Goal: Information Seeking & Learning: Learn about a topic

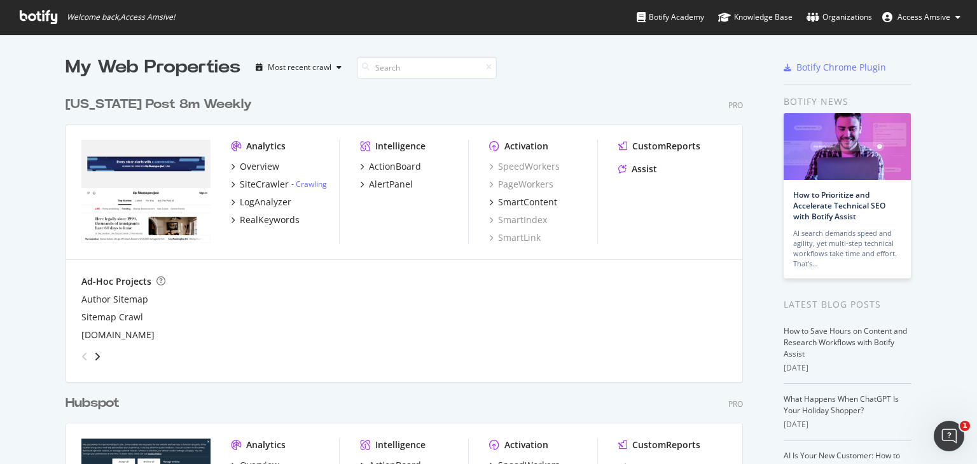
scroll to position [191, 0]
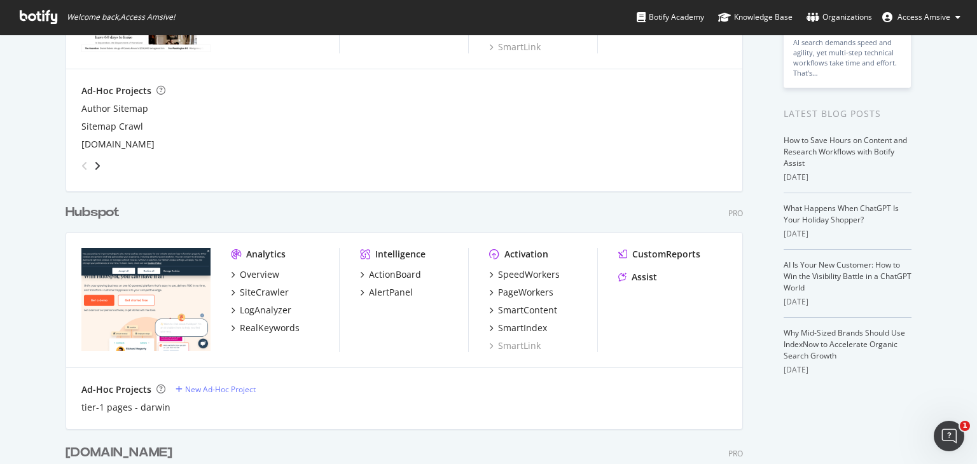
click at [104, 212] on div "Hubspot" at bounding box center [93, 213] width 54 height 18
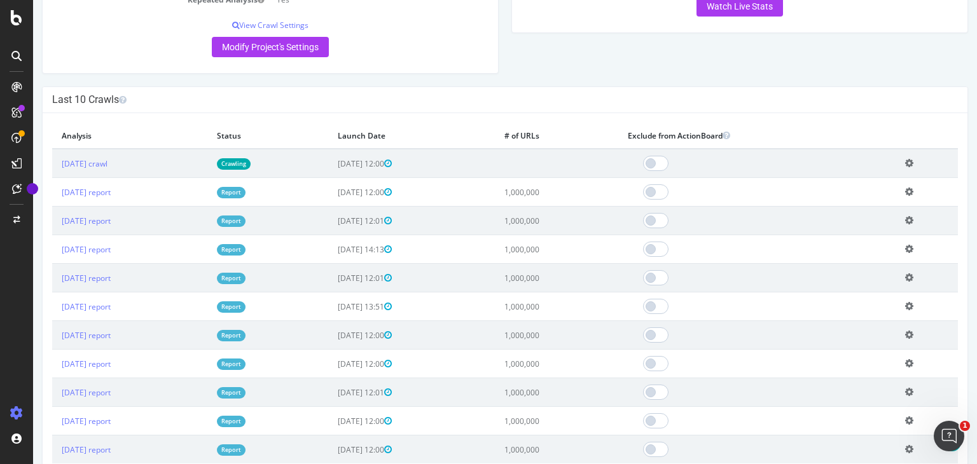
scroll to position [191, 0]
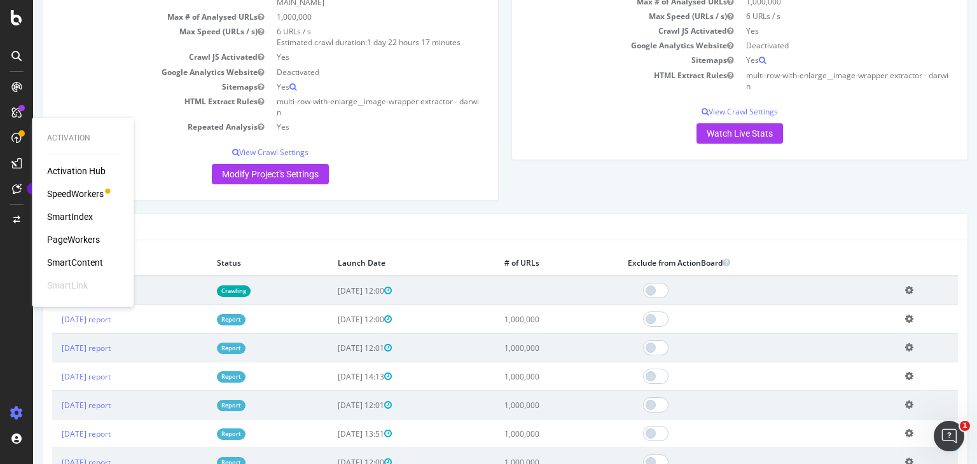
click at [81, 191] on div "SpeedWorkers" at bounding box center [75, 194] width 57 height 13
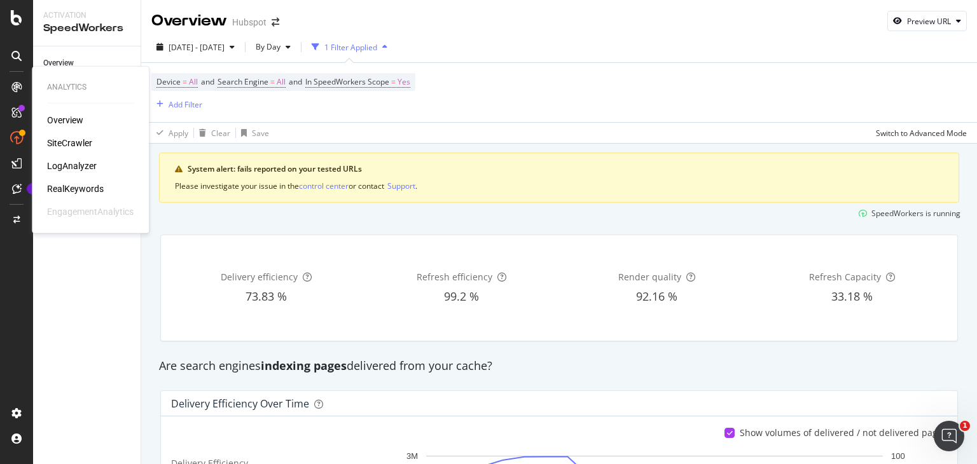
click at [83, 165] on div "LogAnalyzer" at bounding box center [72, 166] width 50 height 13
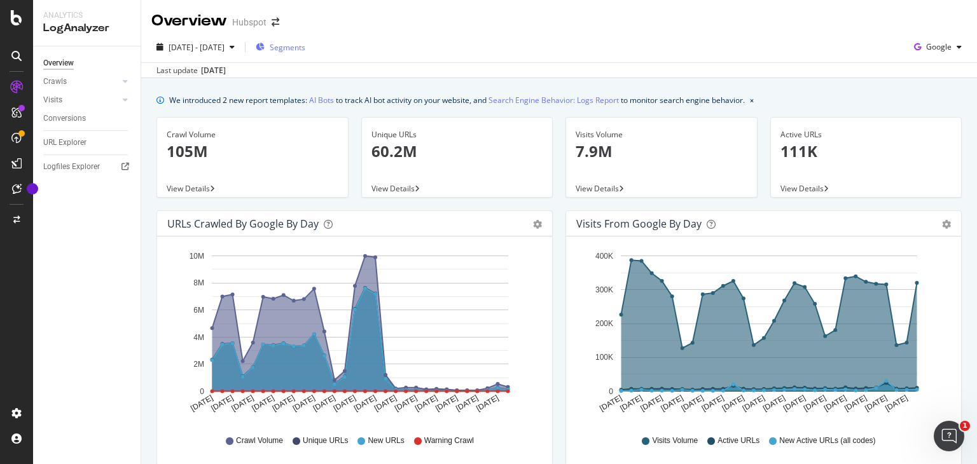
click at [305, 44] on span "Segments" at bounding box center [288, 47] width 36 height 11
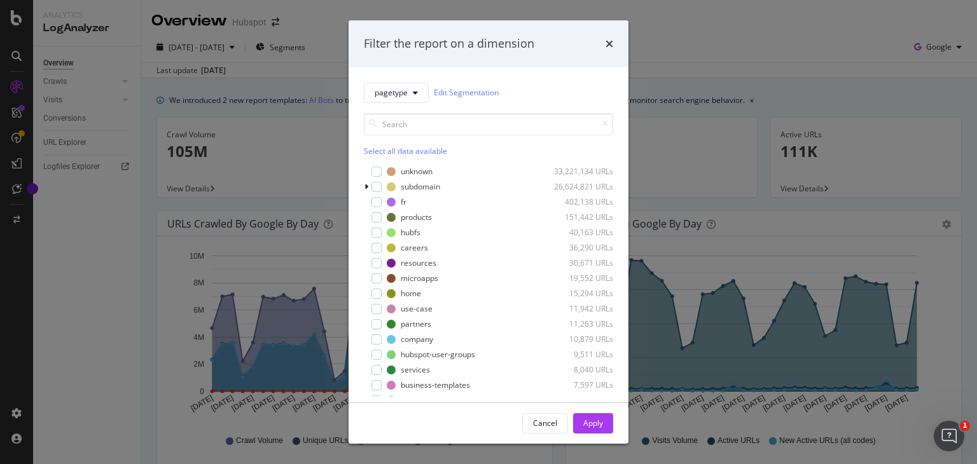
scroll to position [9, 0]
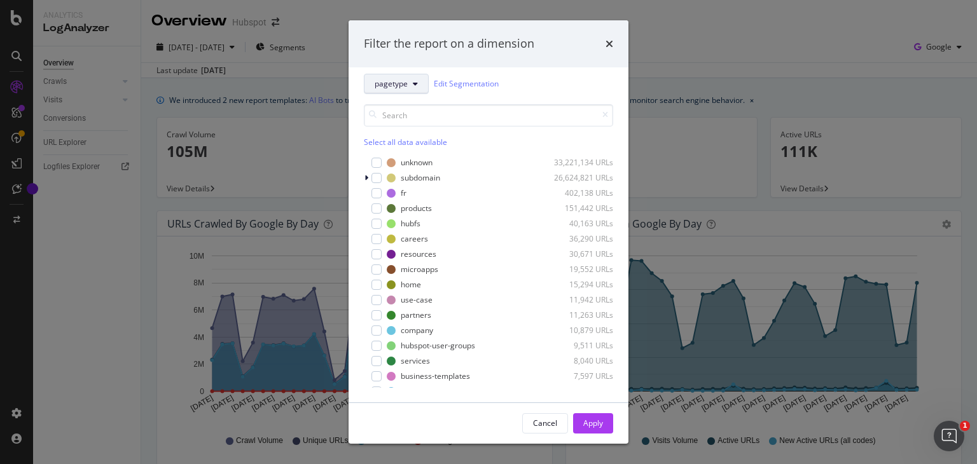
click at [408, 89] on button "pagetype" at bounding box center [396, 84] width 65 height 20
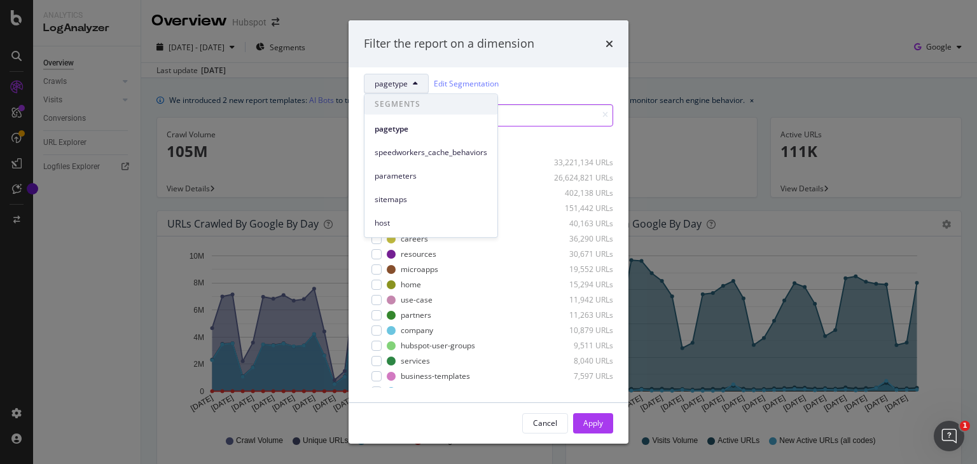
click at [544, 106] on input "modal" at bounding box center [488, 115] width 249 height 22
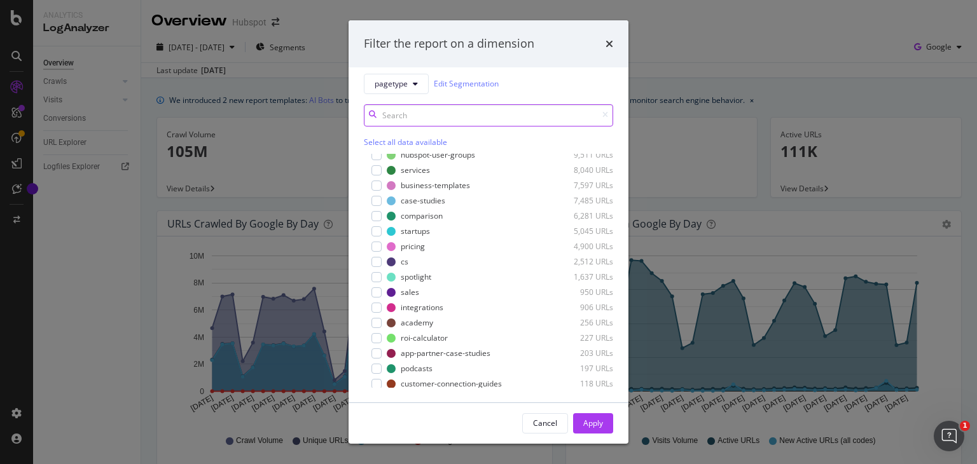
scroll to position [254, 0]
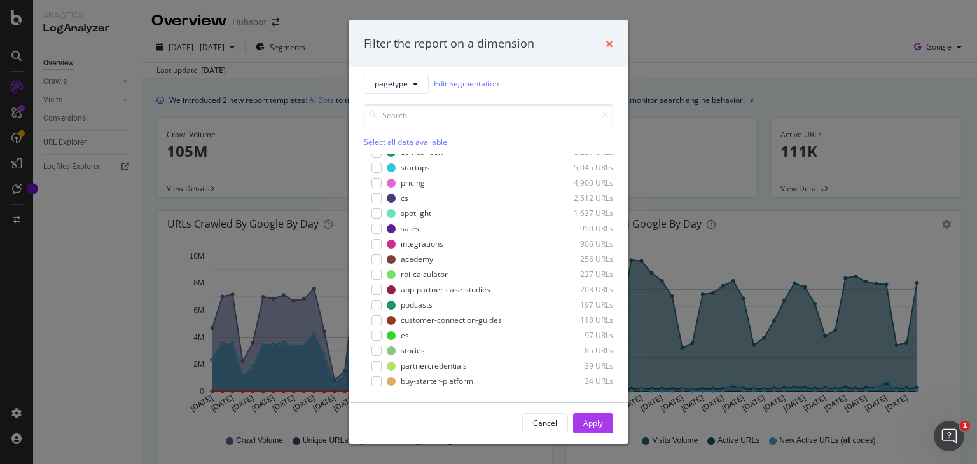
click at [611, 43] on icon "times" at bounding box center [610, 44] width 8 height 10
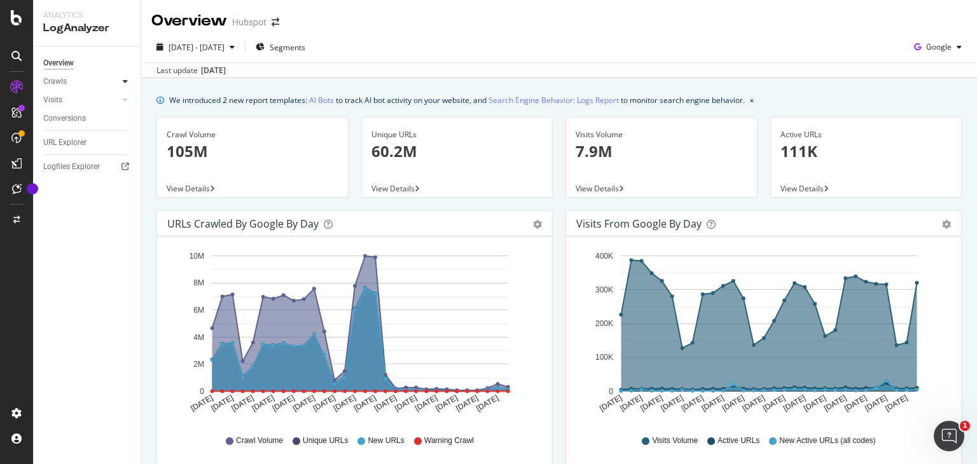
click at [128, 81] on div at bounding box center [125, 81] width 13 height 13
click at [127, 102] on icon at bounding box center [125, 100] width 5 height 8
click at [301, 49] on div "Segments" at bounding box center [281, 47] width 50 height 11
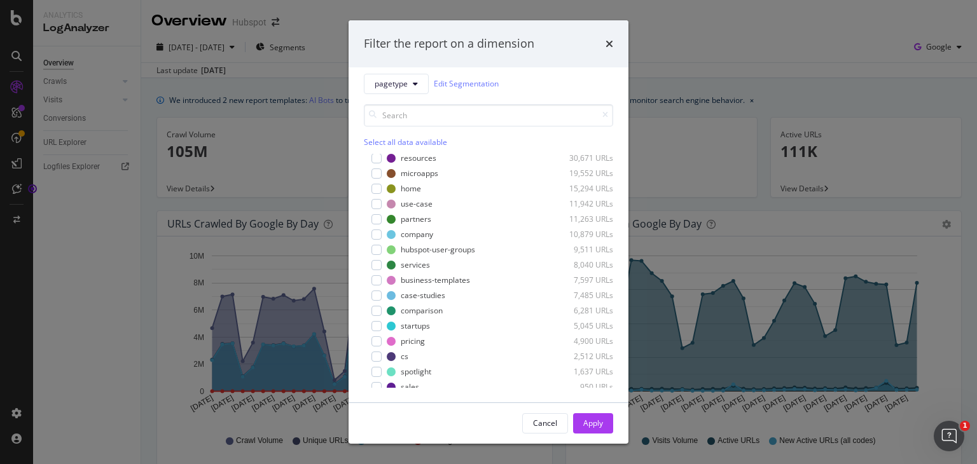
scroll to position [0, 0]
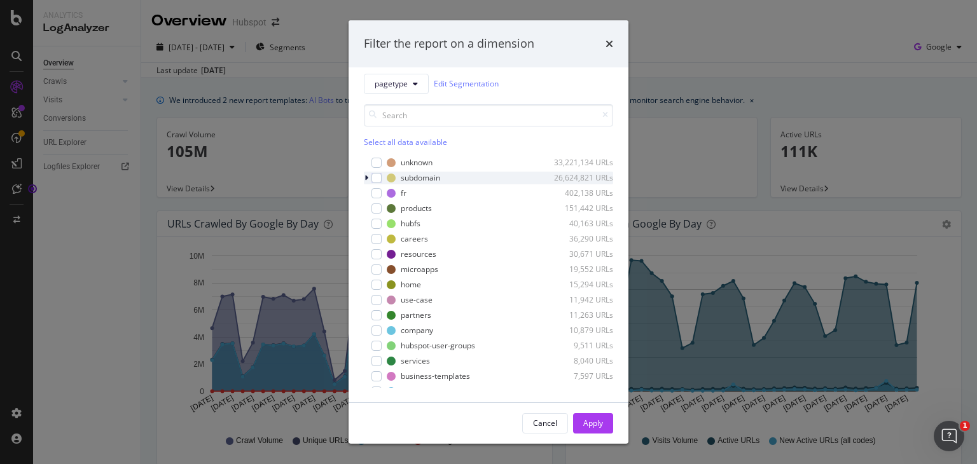
click at [366, 179] on icon "modal" at bounding box center [366, 178] width 4 height 8
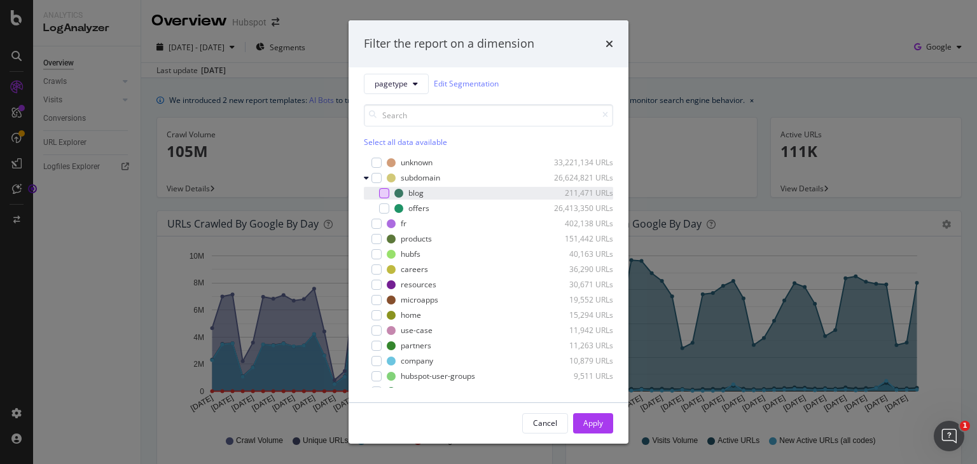
click at [385, 190] on div "modal" at bounding box center [384, 193] width 10 height 10
click at [592, 425] on div "Apply" at bounding box center [593, 423] width 20 height 11
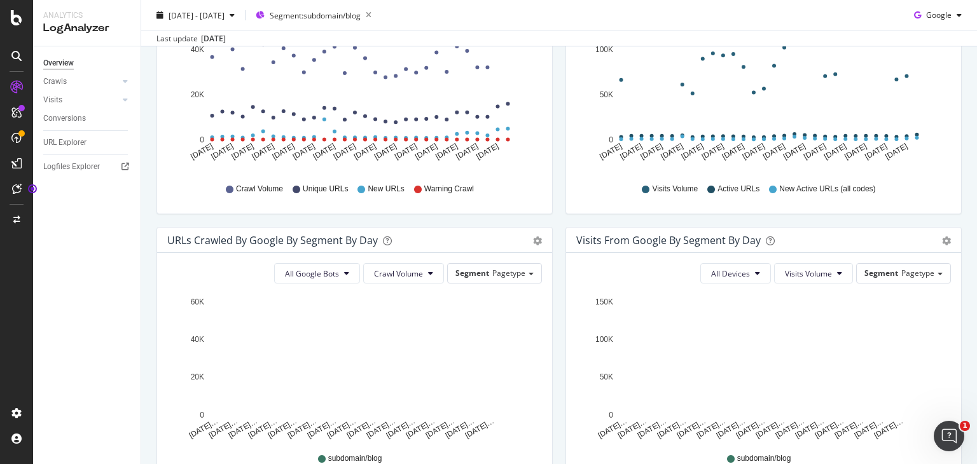
scroll to position [318, 0]
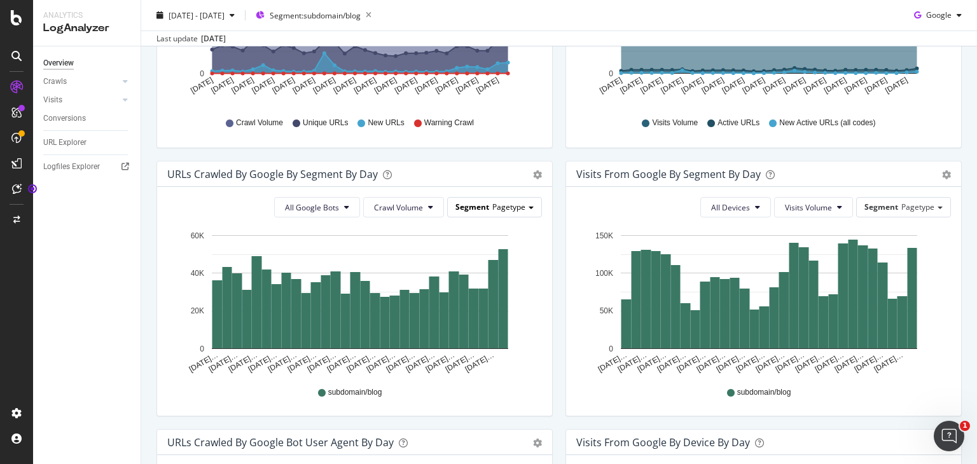
click at [479, 204] on span "Segment" at bounding box center [472, 207] width 34 height 11
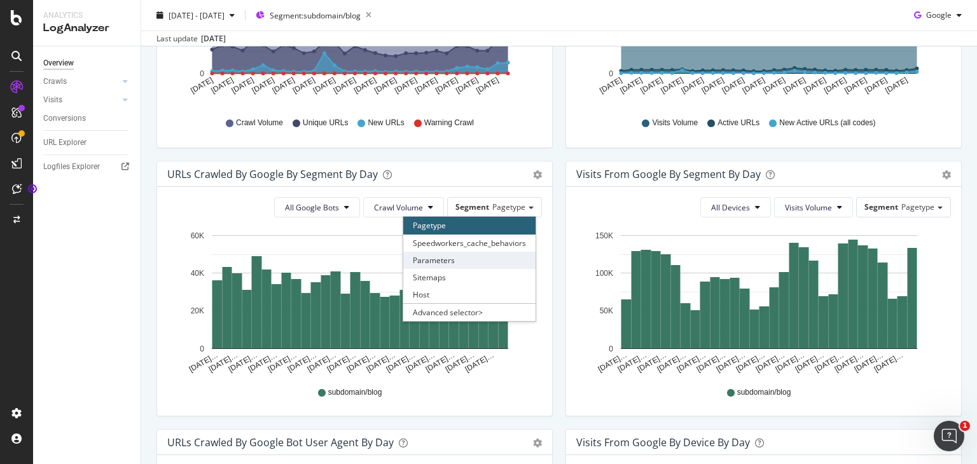
click at [458, 260] on div "Parameters" at bounding box center [469, 260] width 132 height 17
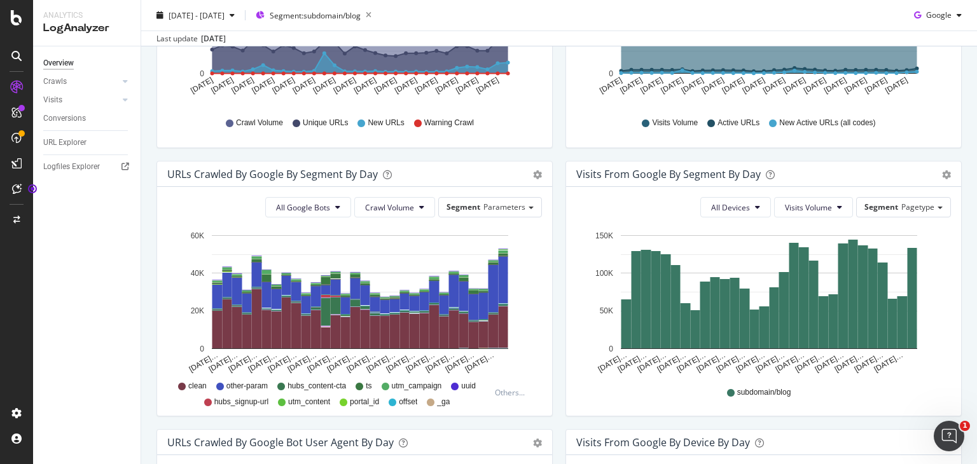
click at [247, 386] on span "other-param" at bounding box center [246, 386] width 41 height 11
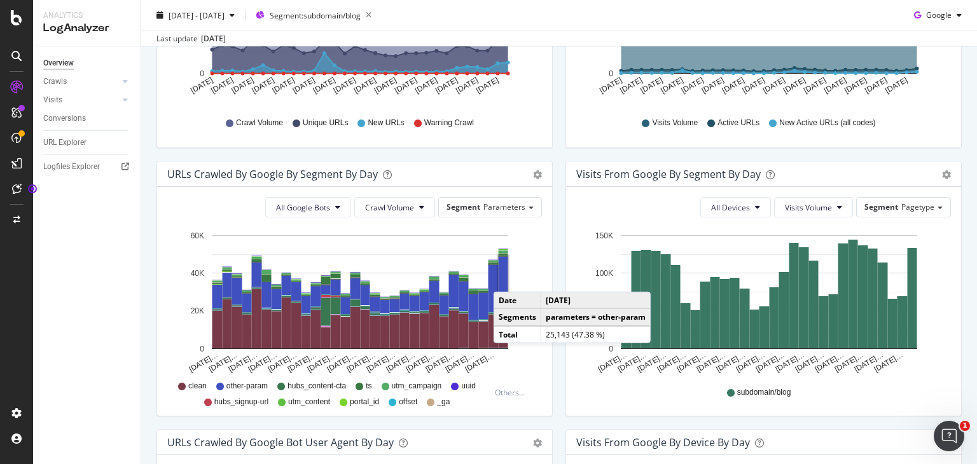
click at [506, 279] on rect "A chart." at bounding box center [504, 279] width 10 height 47
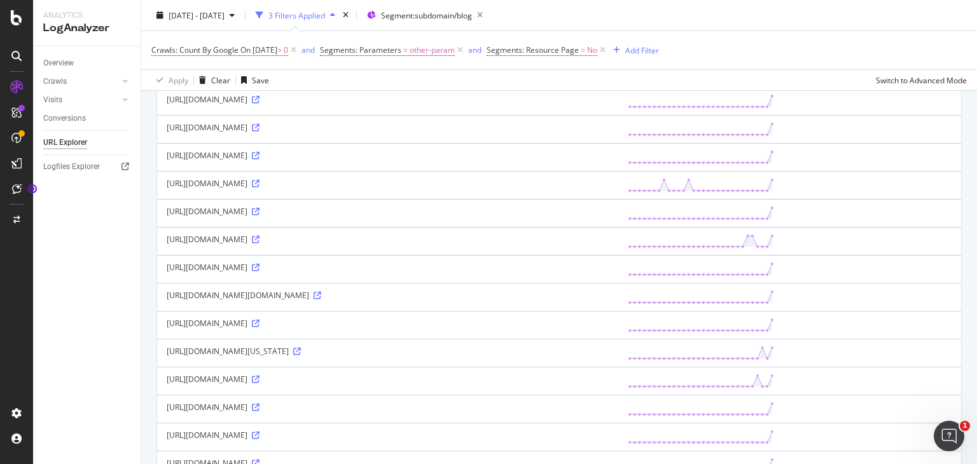
scroll to position [763, 0]
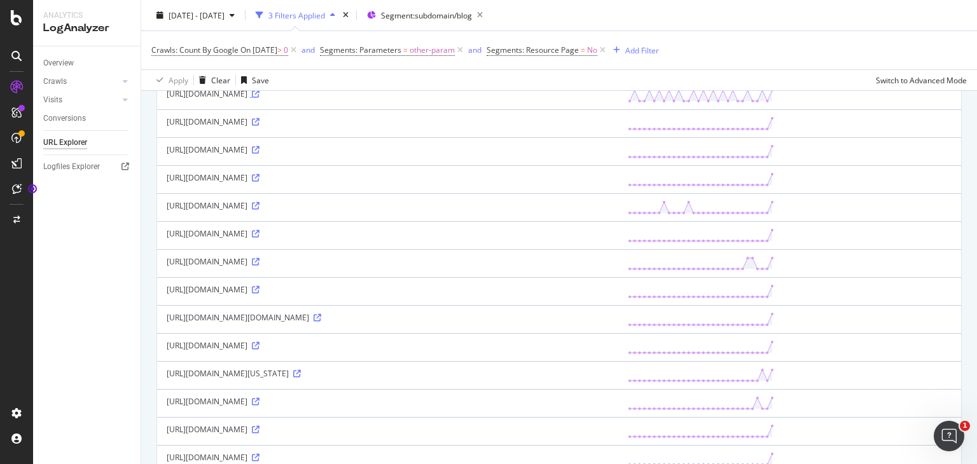
click at [260, 98] on icon at bounding box center [256, 94] width 8 height 8
click at [315, 99] on div "[URL][DOMAIN_NAME]" at bounding box center [388, 93] width 442 height 11
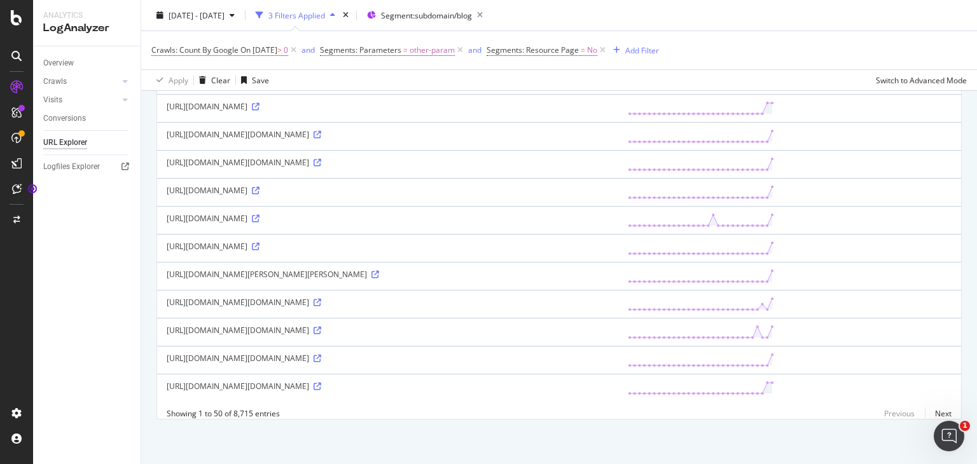
scroll to position [1304, 0]
drag, startPoint x: 417, startPoint y: 291, endPoint x: 539, endPoint y: 296, distance: 122.2
click at [539, 297] on div "[URL][DOMAIN_NAME][DOMAIN_NAME]" at bounding box center [388, 302] width 442 height 11
copy div "[URL][DOMAIN_NAME]"
click at [937, 416] on link "Next" at bounding box center [938, 414] width 27 height 18
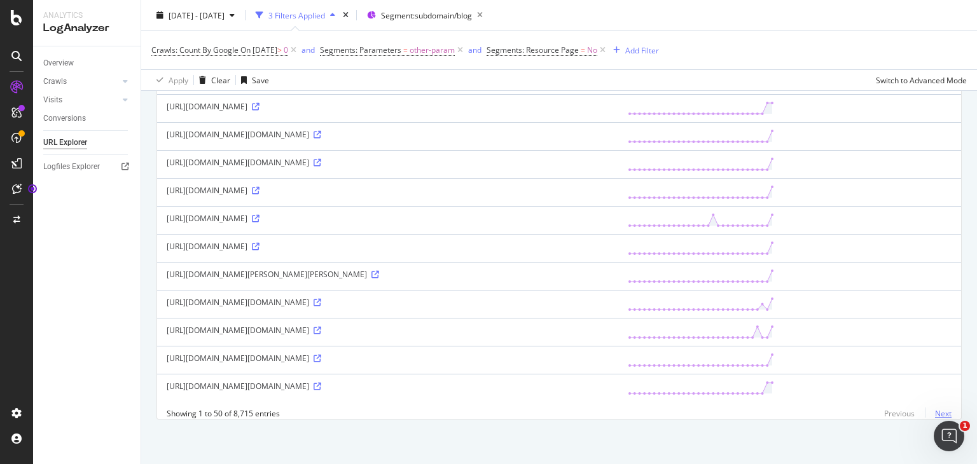
scroll to position [0, 0]
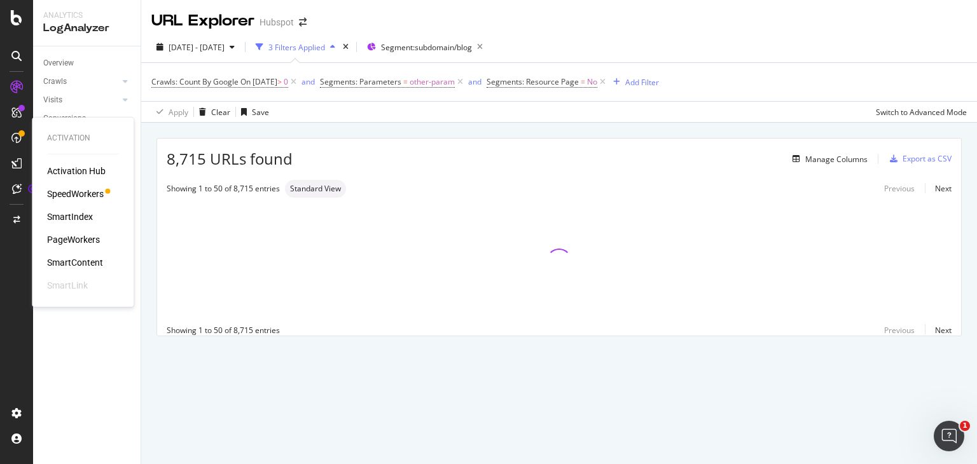
drag, startPoint x: 93, startPoint y: 197, endPoint x: 111, endPoint y: 181, distance: 23.9
click at [93, 197] on div "SpeedWorkers" at bounding box center [75, 194] width 57 height 13
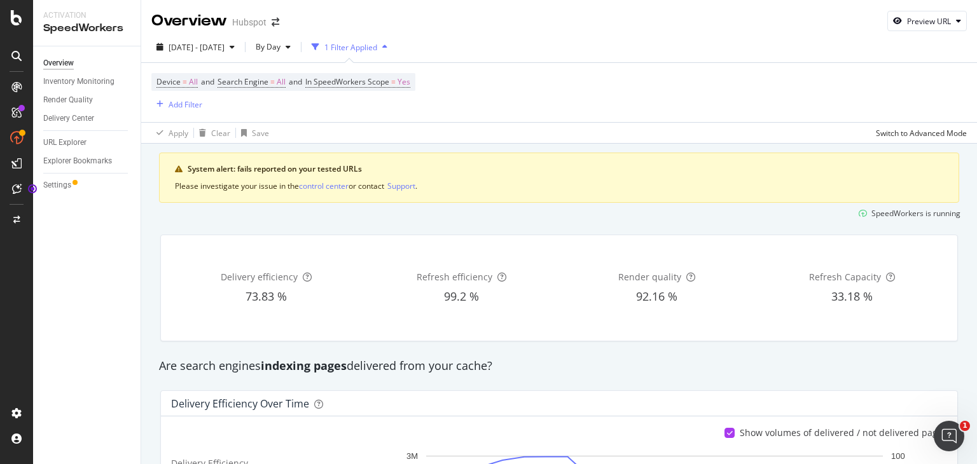
click at [371, 41] on div "1 Filter Applied" at bounding box center [350, 47] width 86 height 19
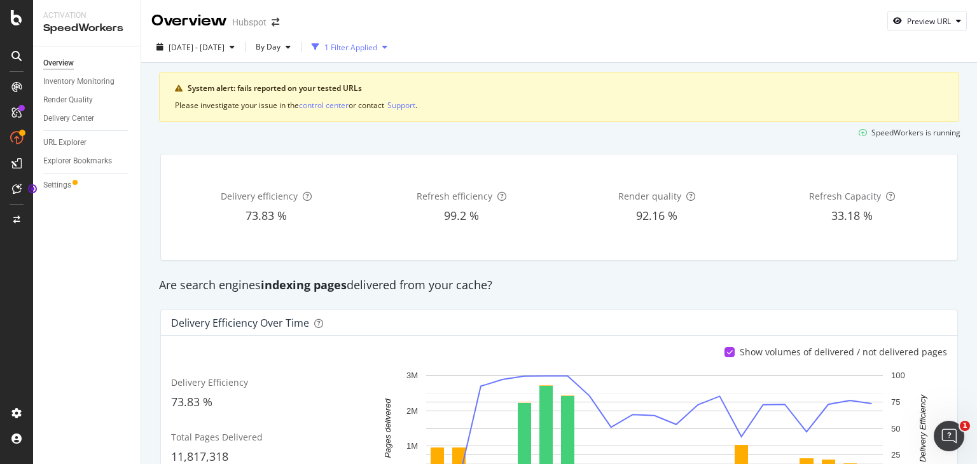
click at [392, 53] on div "1 Filter Applied" at bounding box center [350, 47] width 86 height 19
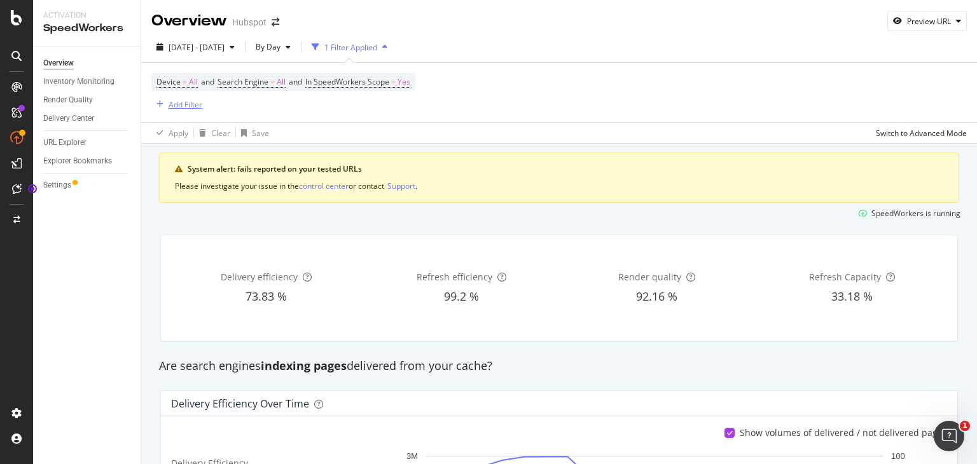
click at [179, 105] on div "Add Filter" at bounding box center [186, 104] width 34 height 11
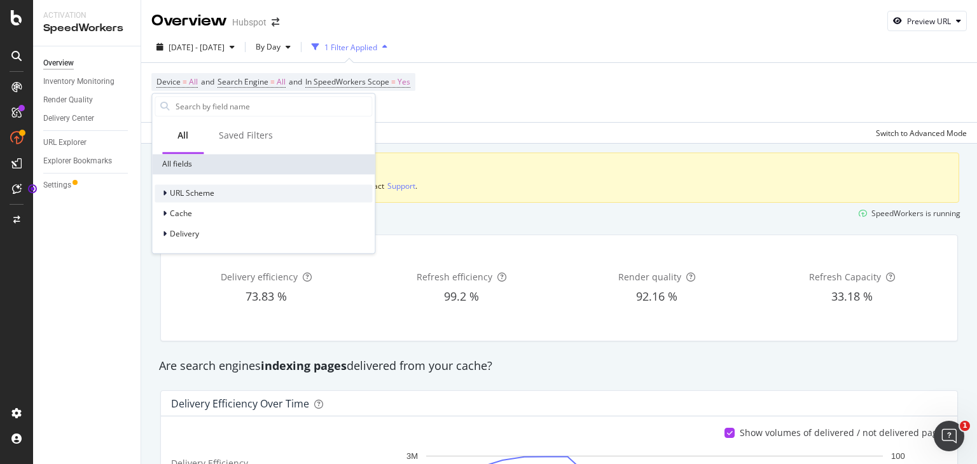
click at [182, 195] on span "URL Scheme" at bounding box center [192, 193] width 45 height 11
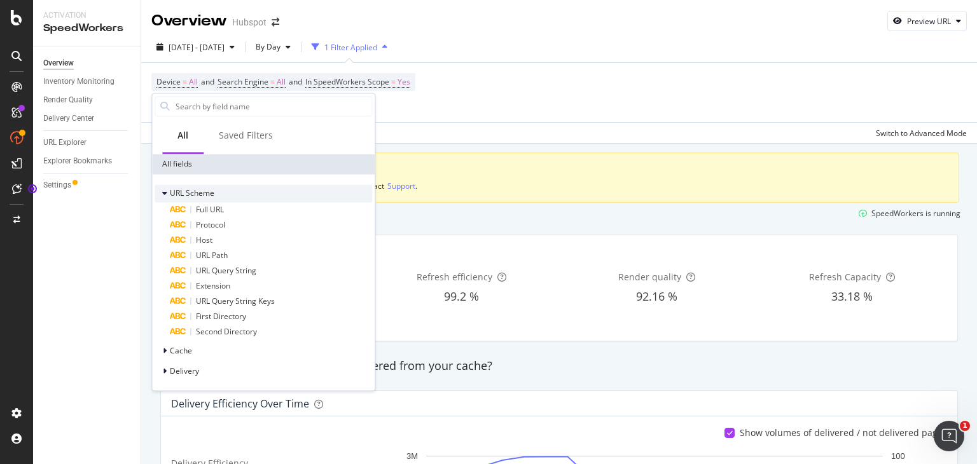
click at [182, 194] on span "URL Scheme" at bounding box center [192, 193] width 45 height 11
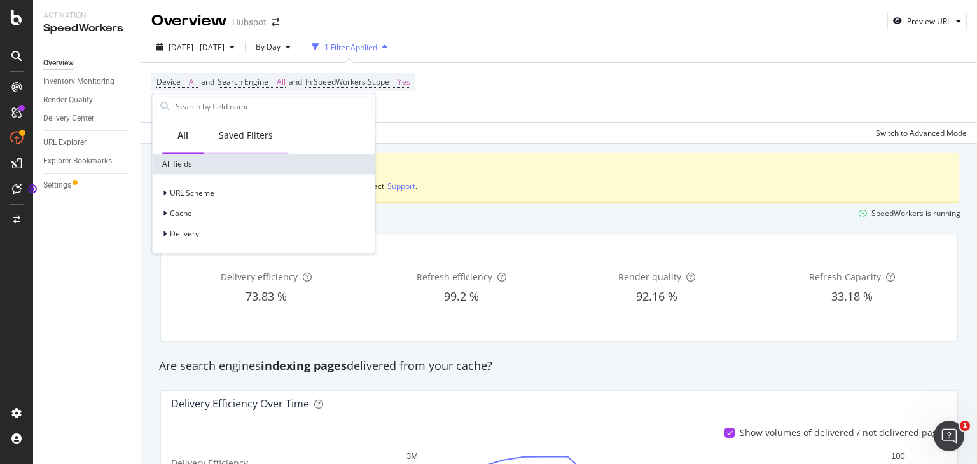
click at [248, 130] on div "Saved Filters" at bounding box center [246, 135] width 54 height 13
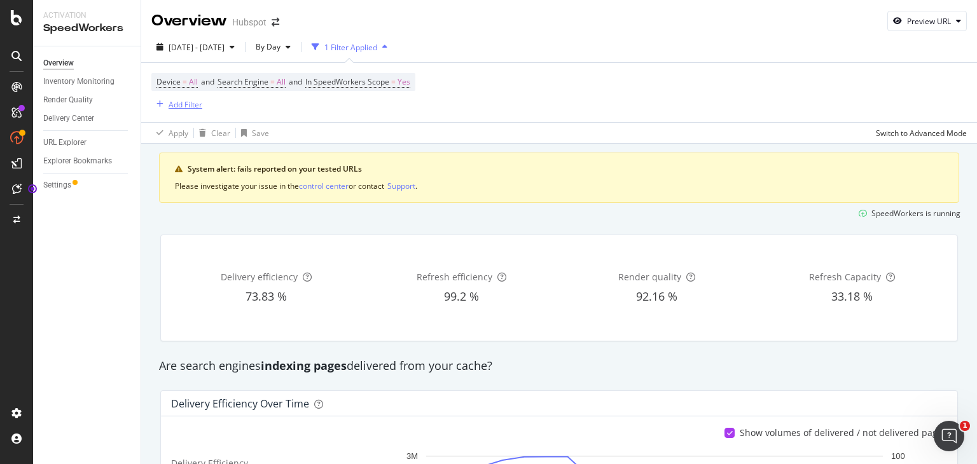
click at [174, 102] on div "Add Filter" at bounding box center [186, 104] width 34 height 11
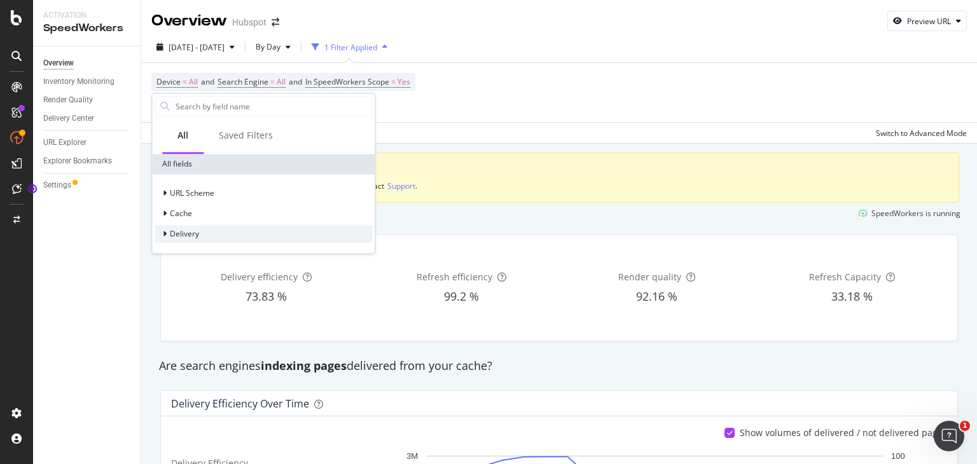
click at [165, 232] on icon at bounding box center [165, 234] width 4 height 8
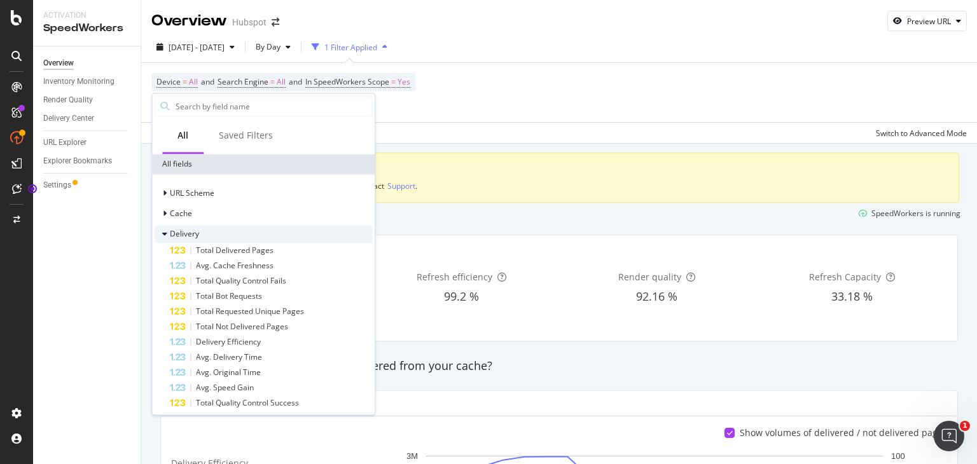
click at [165, 232] on icon at bounding box center [164, 234] width 5 height 8
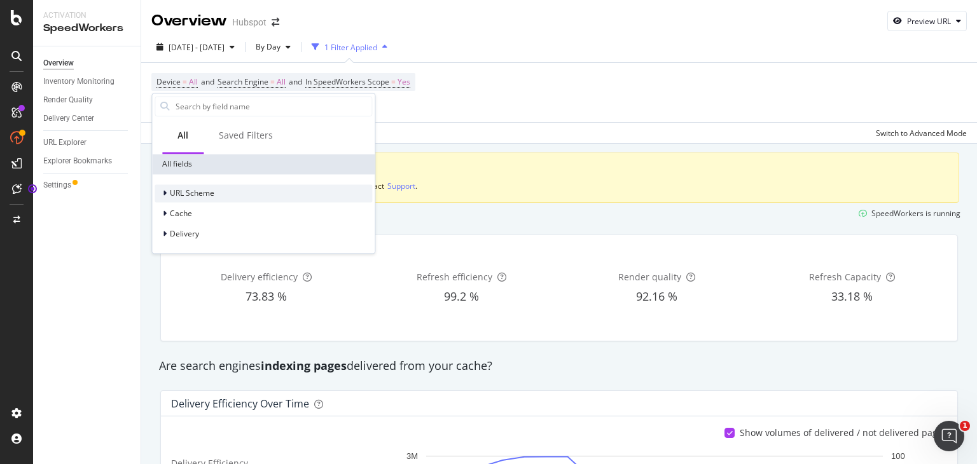
click at [165, 190] on icon at bounding box center [165, 194] width 4 height 8
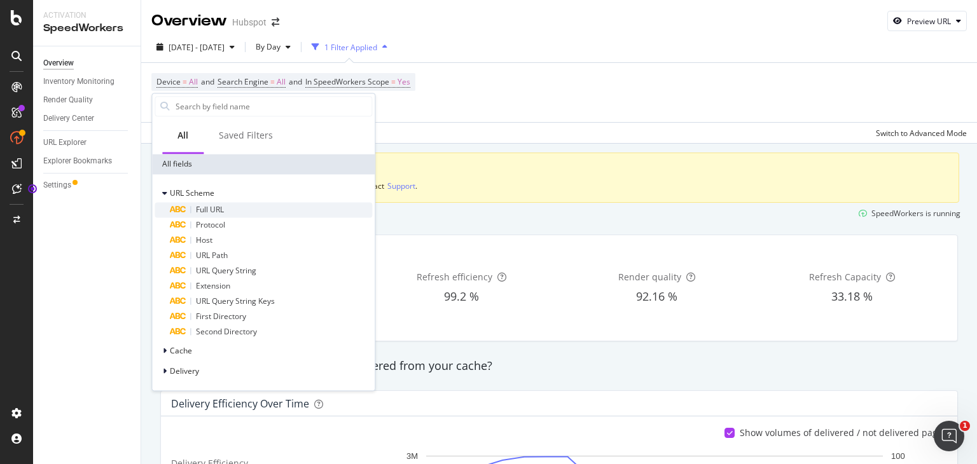
click at [216, 204] on span "Full URL" at bounding box center [210, 209] width 28 height 11
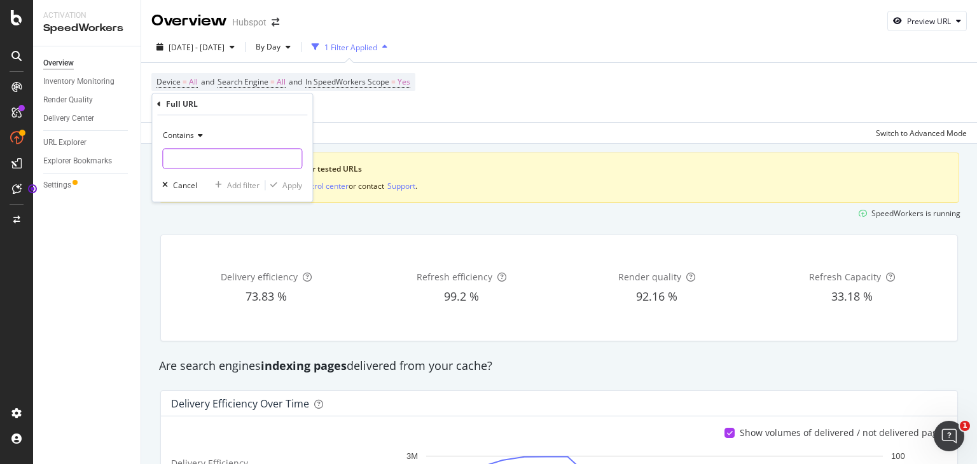
click at [200, 158] on input "text" at bounding box center [232, 159] width 139 height 20
type input "[DOMAIN_NAME]"
click at [287, 186] on div "Apply" at bounding box center [292, 185] width 20 height 11
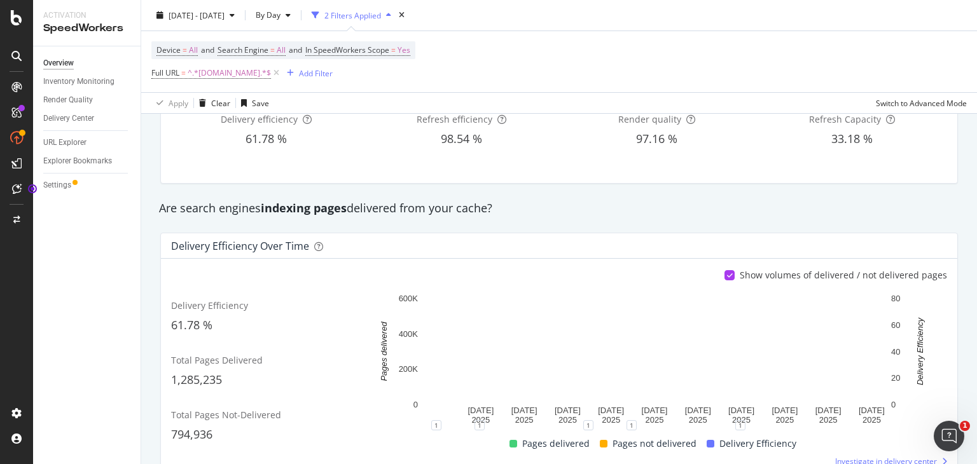
scroll to position [191, 0]
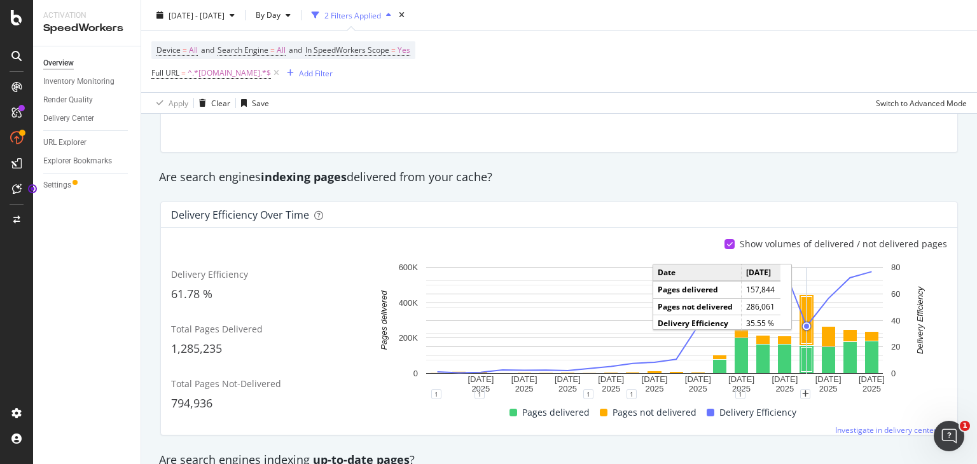
click at [801, 329] on circle "A chart." at bounding box center [806, 327] width 10 height 10
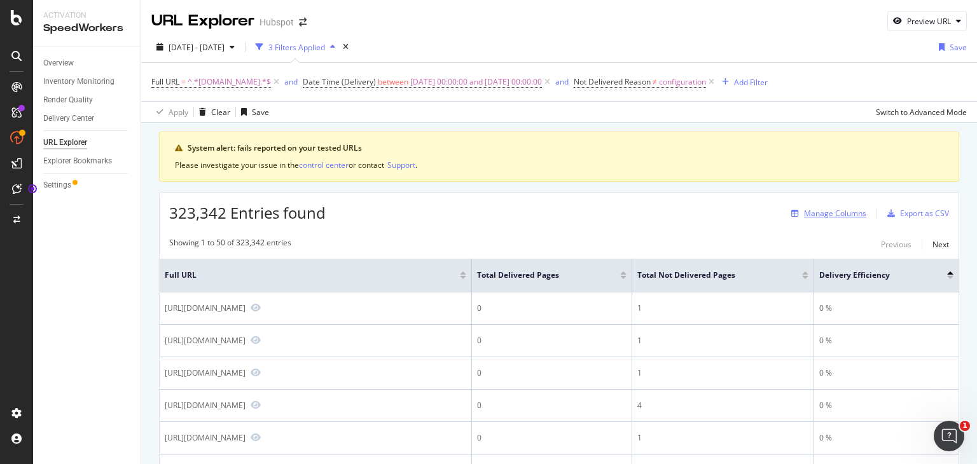
click at [804, 212] on div "Manage Columns" at bounding box center [835, 213] width 62 height 11
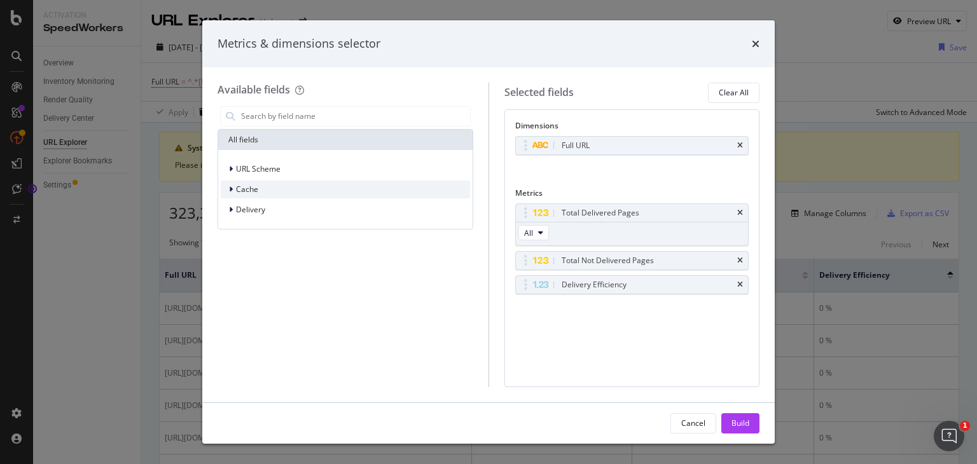
click at [250, 186] on span "Cache" at bounding box center [247, 189] width 22 height 11
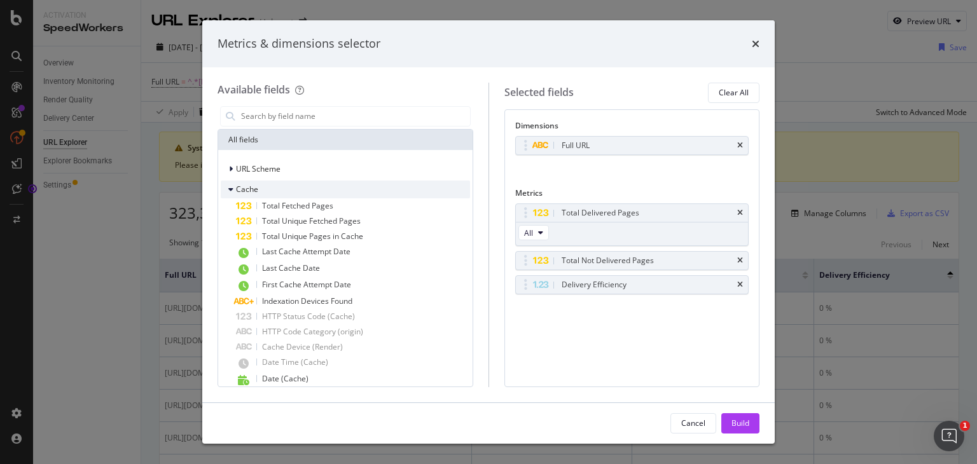
click at [250, 186] on span "Cache" at bounding box center [247, 189] width 22 height 11
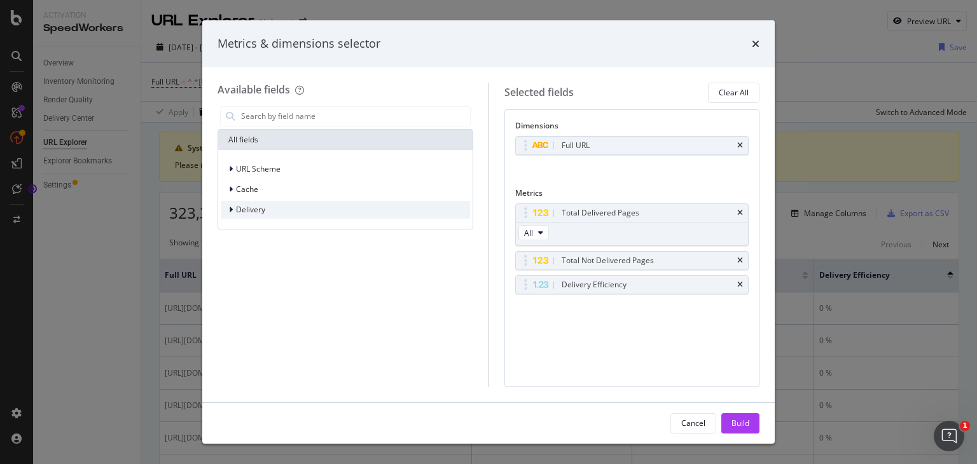
click at [252, 207] on span "Delivery" at bounding box center [250, 209] width 29 height 11
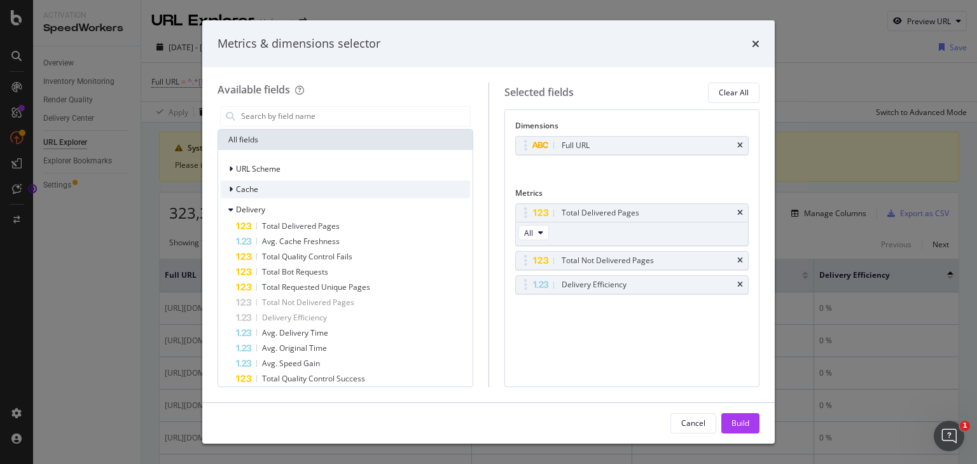
click at [232, 188] on icon "modal" at bounding box center [231, 190] width 4 height 8
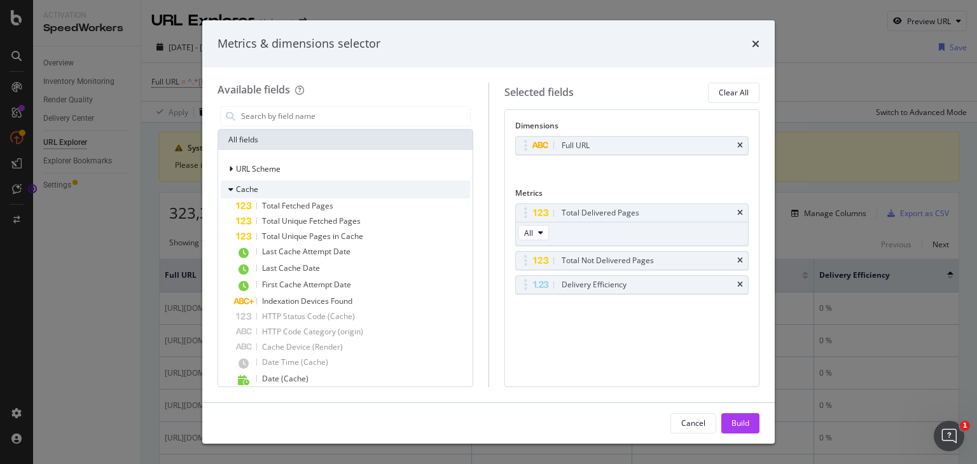
click at [231, 187] on icon "modal" at bounding box center [230, 190] width 5 height 8
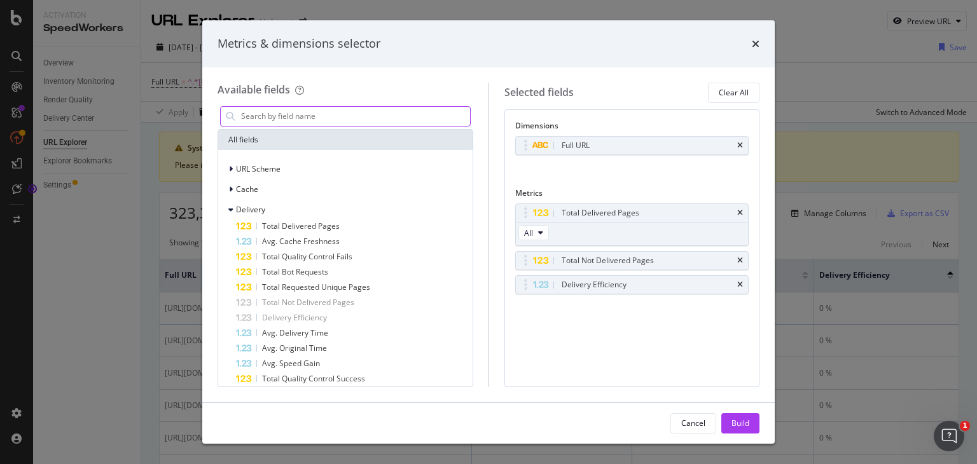
click at [282, 118] on input "modal" at bounding box center [355, 116] width 230 height 19
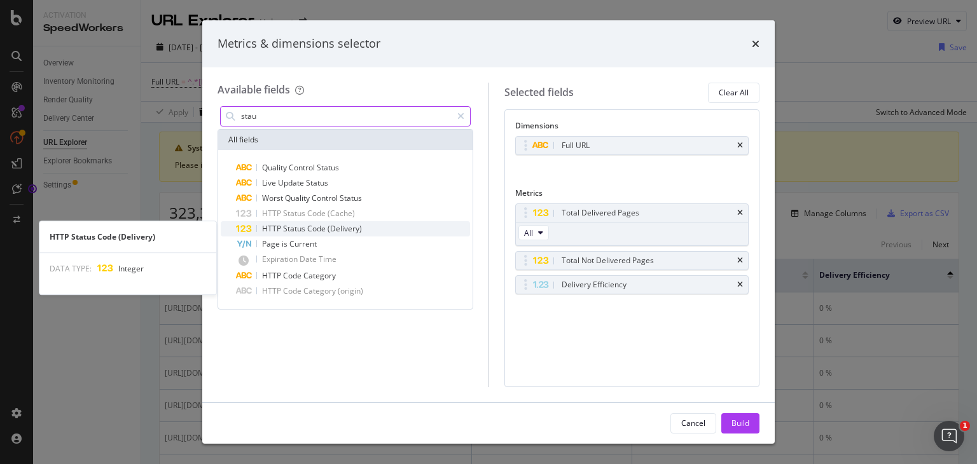
type input "stau"
click at [343, 230] on span "(Delivery)" at bounding box center [345, 228] width 34 height 11
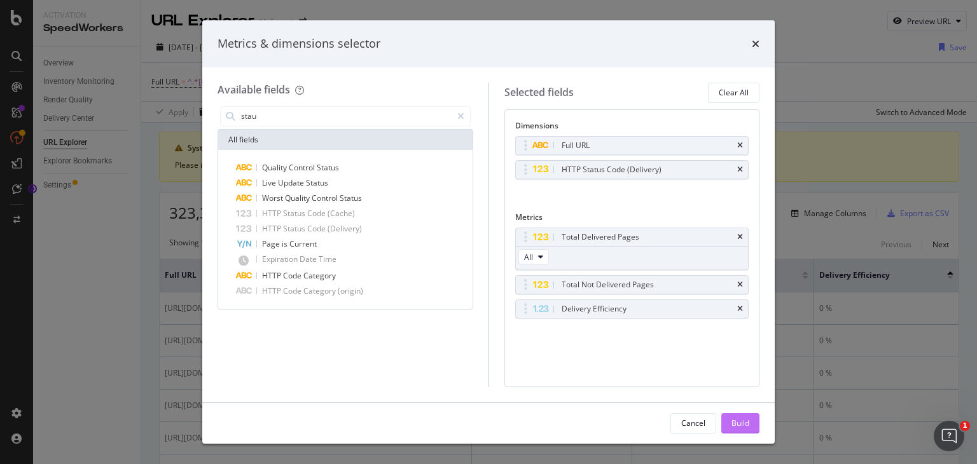
click at [743, 426] on div "Build" at bounding box center [740, 423] width 18 height 11
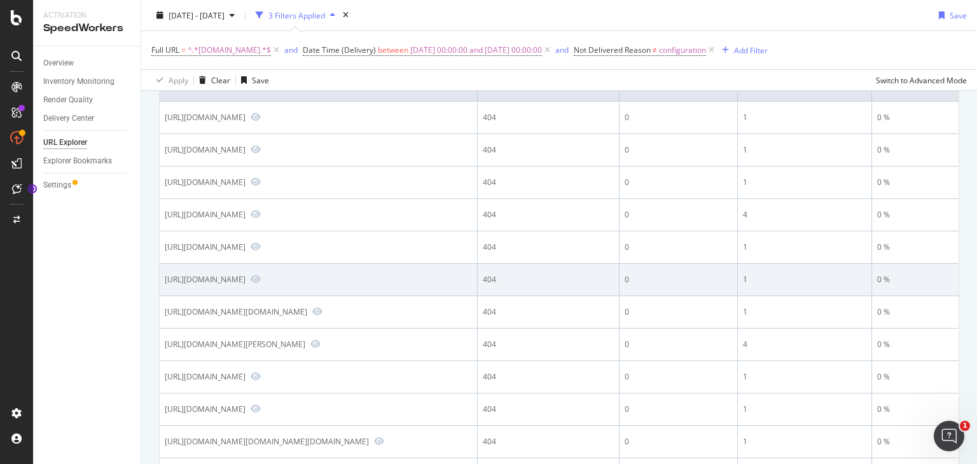
scroll to position [254, 0]
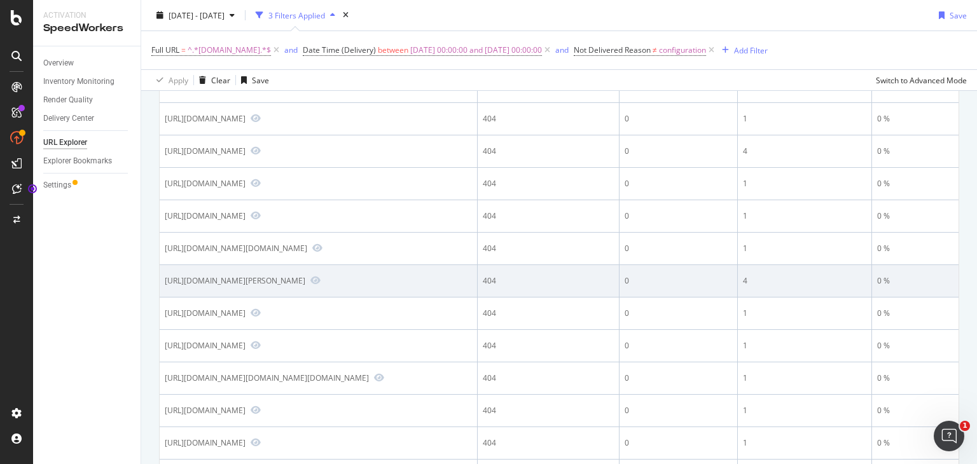
click at [305, 286] on div "[URL][DOMAIN_NAME][PERSON_NAME]" at bounding box center [235, 280] width 141 height 11
drag, startPoint x: 361, startPoint y: 336, endPoint x: 159, endPoint y: 334, distance: 202.3
click at [160, 298] on td "[URL][DOMAIN_NAME][PERSON_NAME]" at bounding box center [319, 281] width 318 height 32
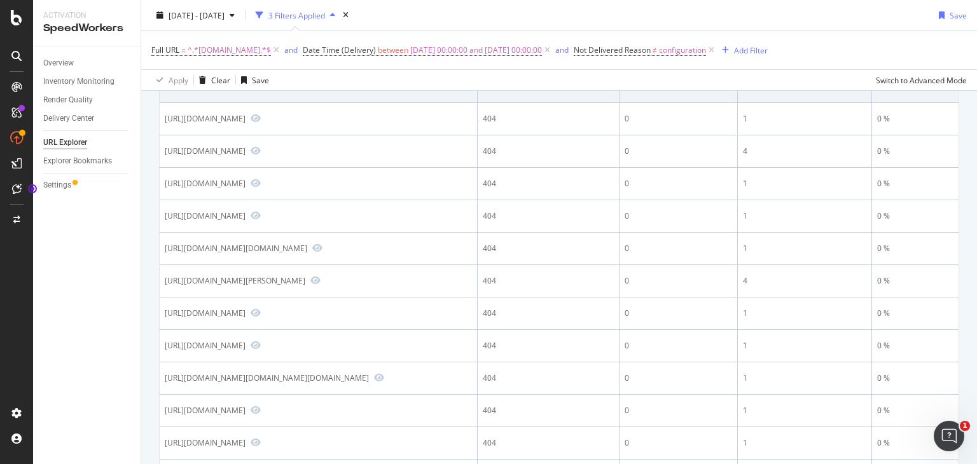
copy div "[URL][DOMAIN_NAME][PERSON_NAME]"
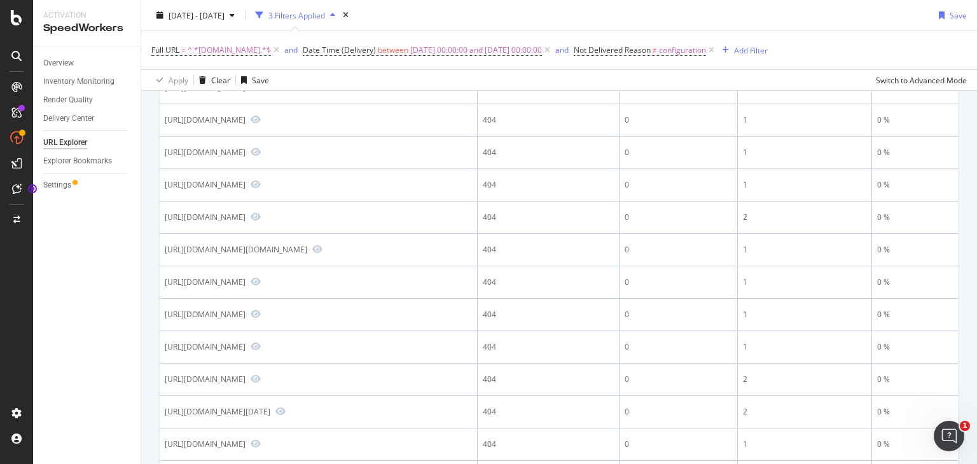
scroll to position [1527, 0]
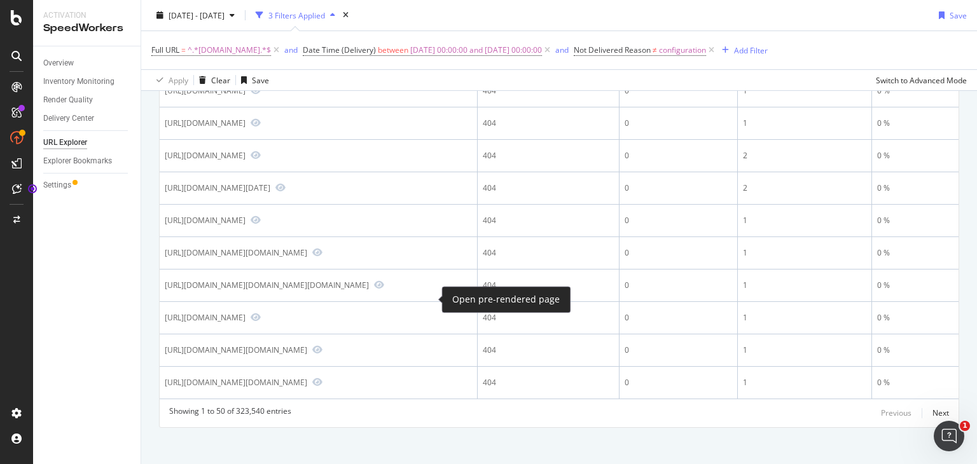
drag, startPoint x: 162, startPoint y: 301, endPoint x: 427, endPoint y: 303, distance: 265.9
copy div "[URL][DOMAIN_NAME]"
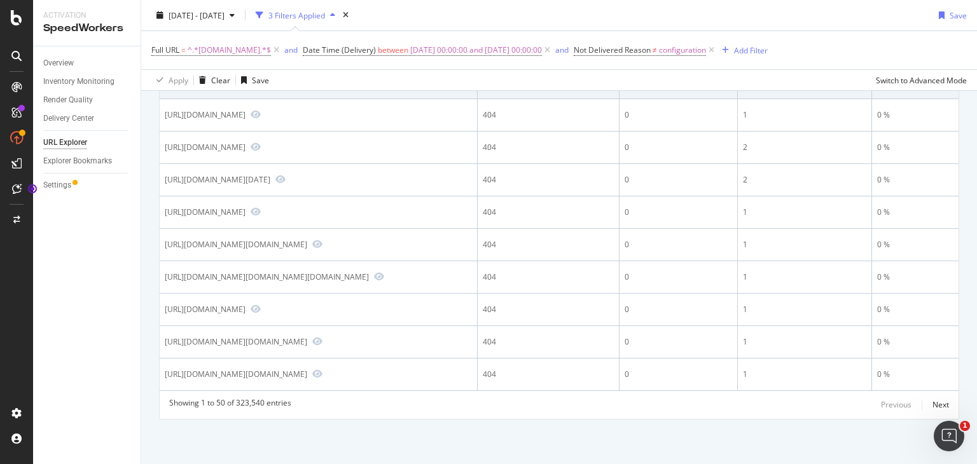
scroll to position [2315, 0]
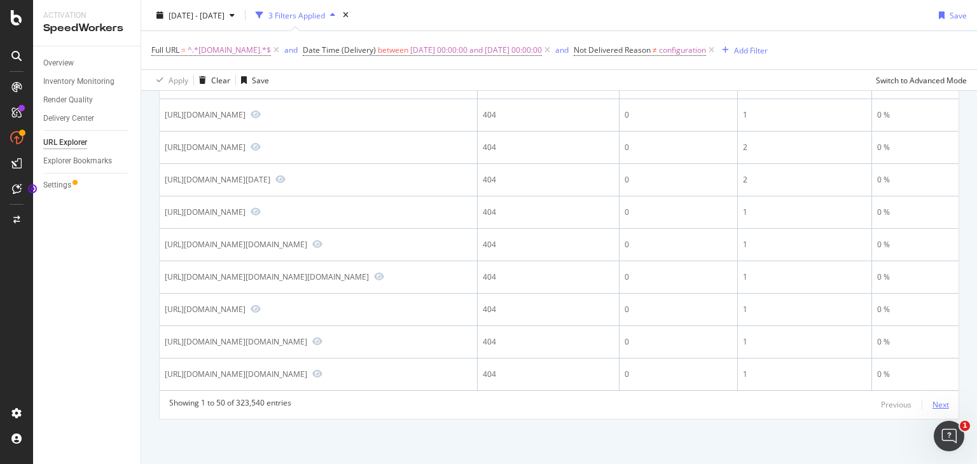
click at [932, 410] on div "Next" at bounding box center [940, 404] width 17 height 11
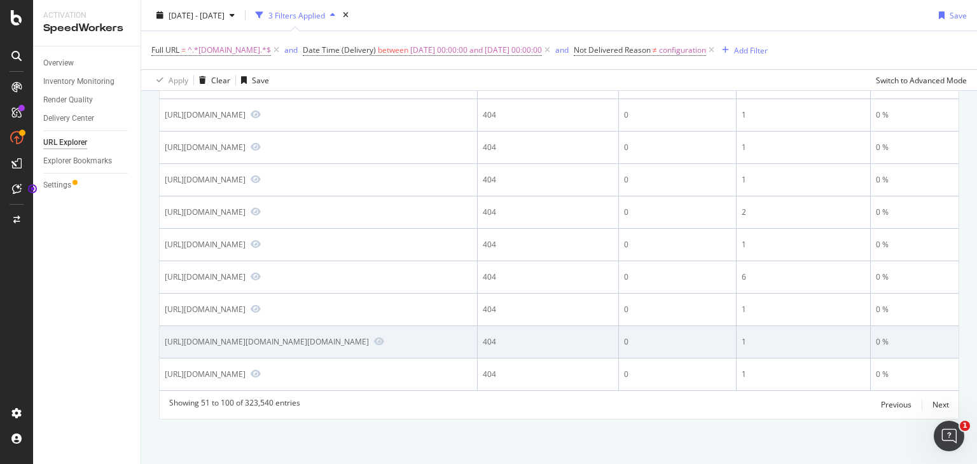
click at [165, 336] on div "[URL][DOMAIN_NAME][DOMAIN_NAME][DOMAIN_NAME]" at bounding box center [267, 341] width 204 height 11
